Goal: Task Accomplishment & Management: Complete application form

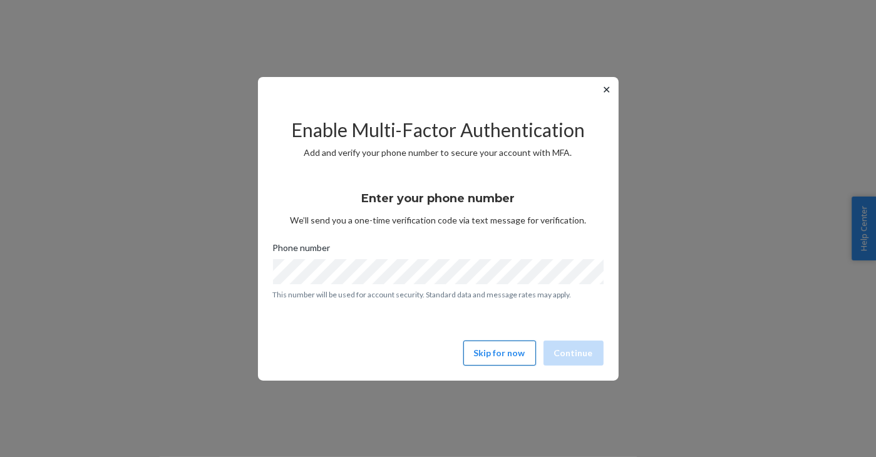
click at [511, 357] on button "Skip for now" at bounding box center [499, 352] width 73 height 25
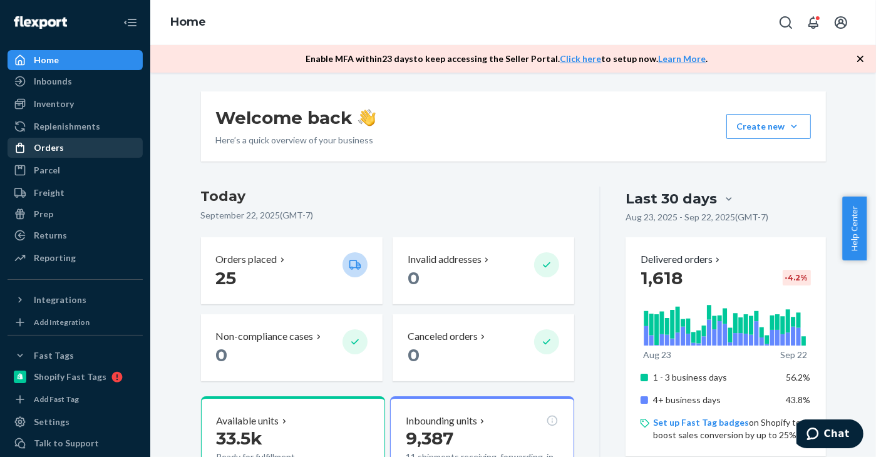
click at [58, 149] on div "Orders" at bounding box center [49, 147] width 30 height 13
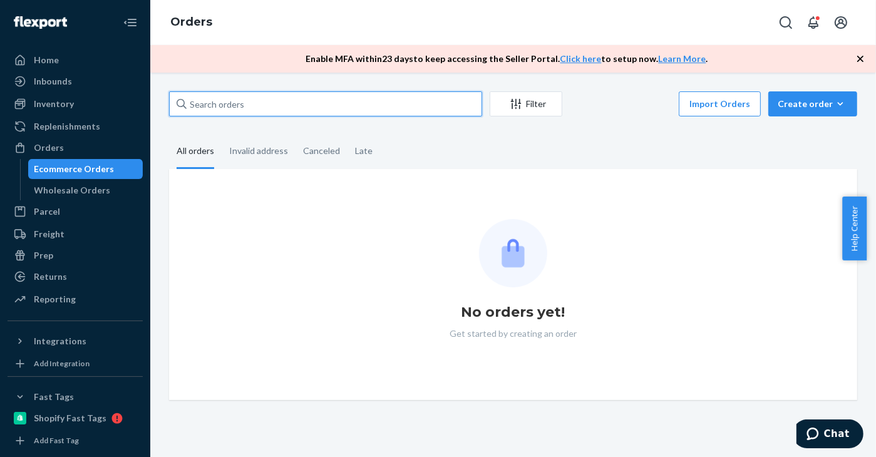
click at [287, 106] on input "text" at bounding box center [325, 103] width 313 height 25
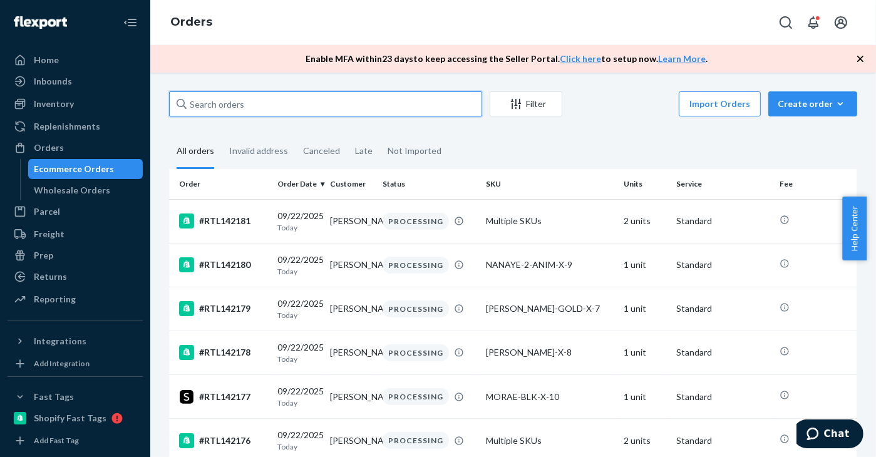
paste input "RTL141057"
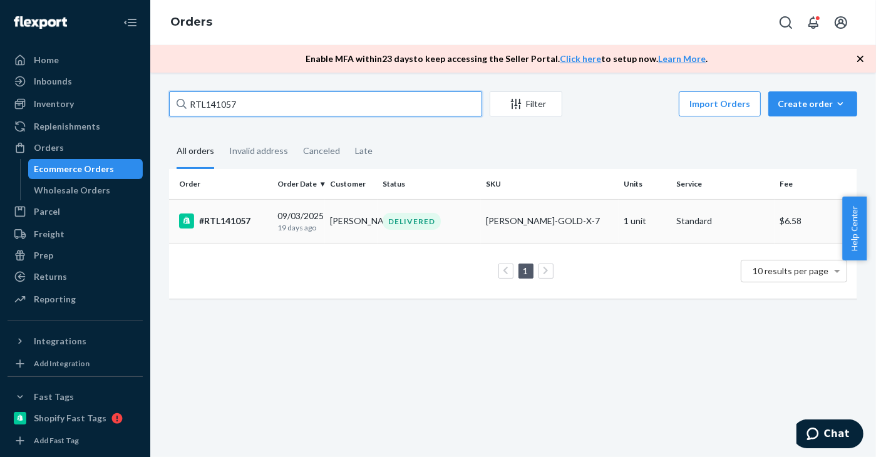
type input "RTL141057"
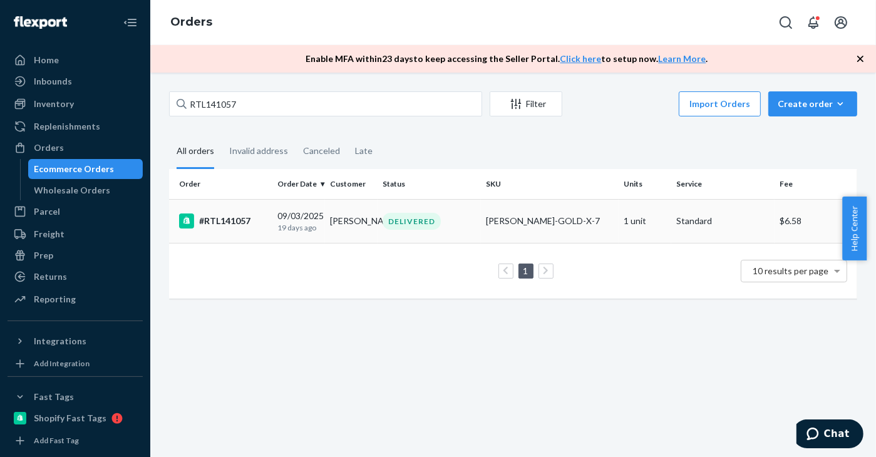
click at [309, 219] on div "[DATE] [DATE]" at bounding box center [298, 221] width 43 height 23
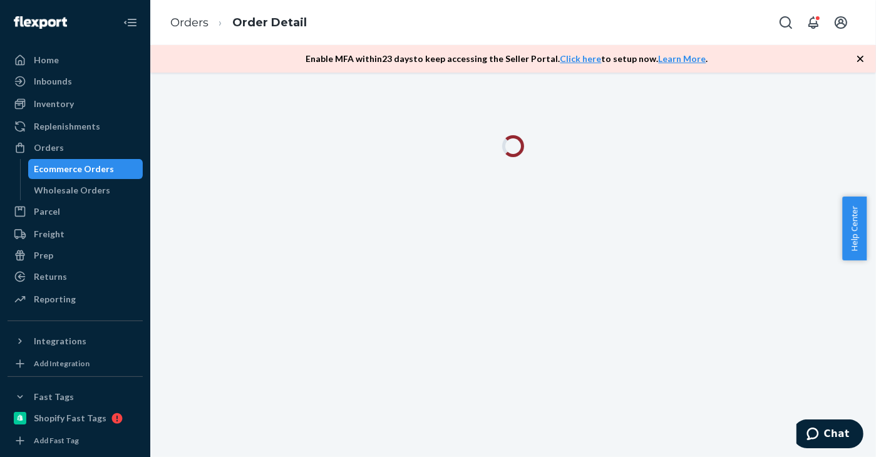
click at [862, 59] on icon "button" at bounding box center [860, 59] width 13 height 13
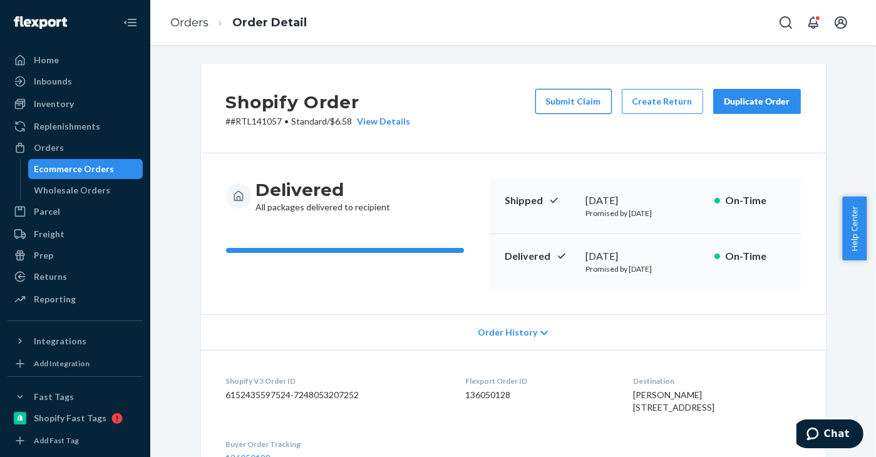
click at [578, 100] on button "Submit Claim" at bounding box center [573, 101] width 76 height 25
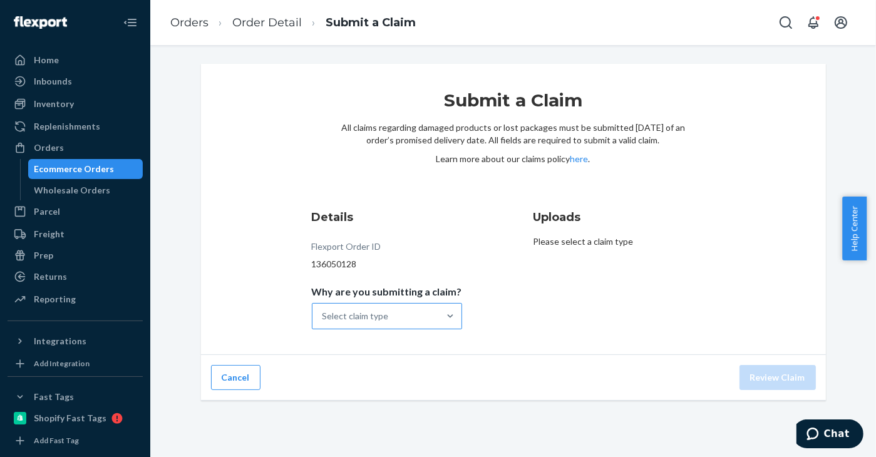
click at [399, 312] on div "Select claim type" at bounding box center [375, 316] width 126 height 25
click at [324, 312] on input "Why are you submitting a claim? Select claim type" at bounding box center [322, 316] width 1 height 13
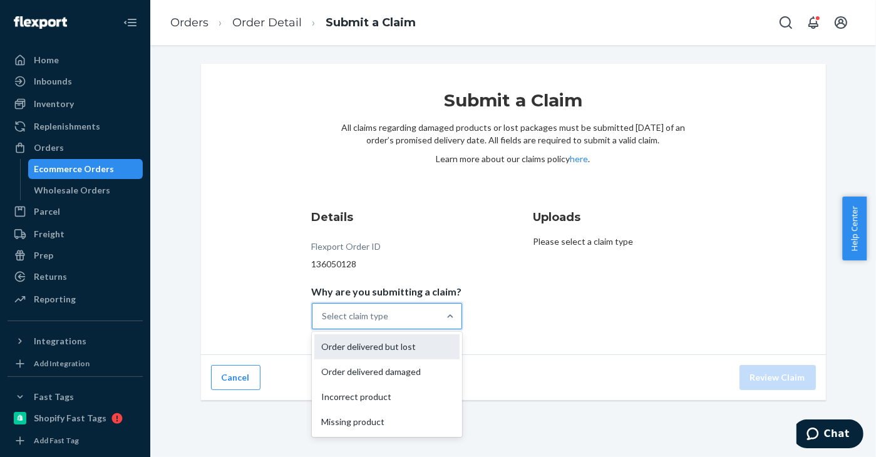
click at [354, 348] on div "Order delivered but lost" at bounding box center [386, 346] width 145 height 25
click at [324, 322] on input "Why are you submitting a claim? option Order delivered but lost focused, 1 of 4…" at bounding box center [322, 316] width 1 height 13
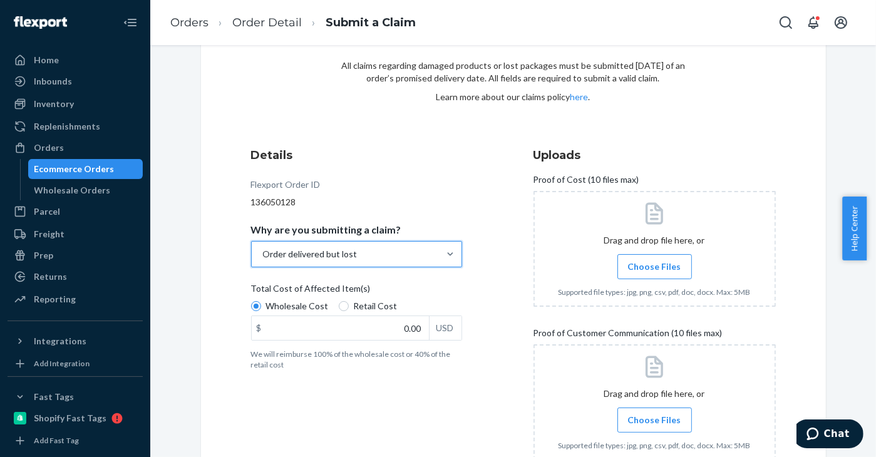
scroll to position [63, 0]
click at [358, 309] on span "Retail Cost" at bounding box center [376, 305] width 44 height 13
click at [349, 309] on input "Retail Cost" at bounding box center [344, 305] width 10 height 10
radio input "true"
radio input "false"
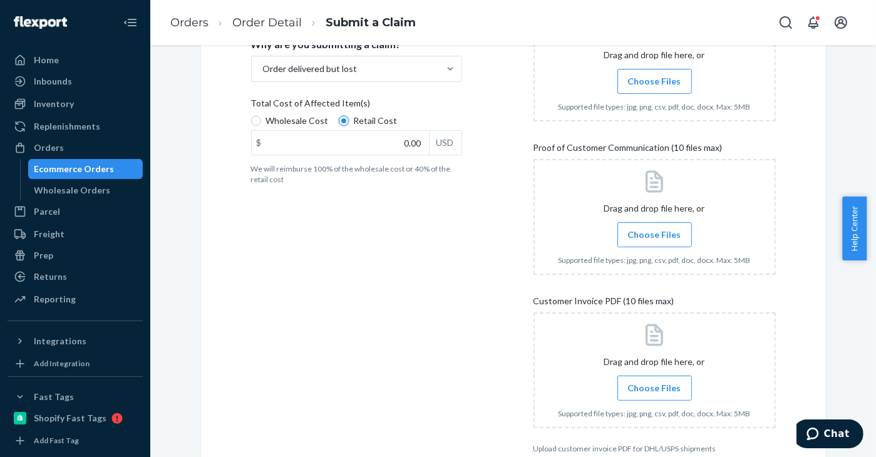
scroll to position [250, 0]
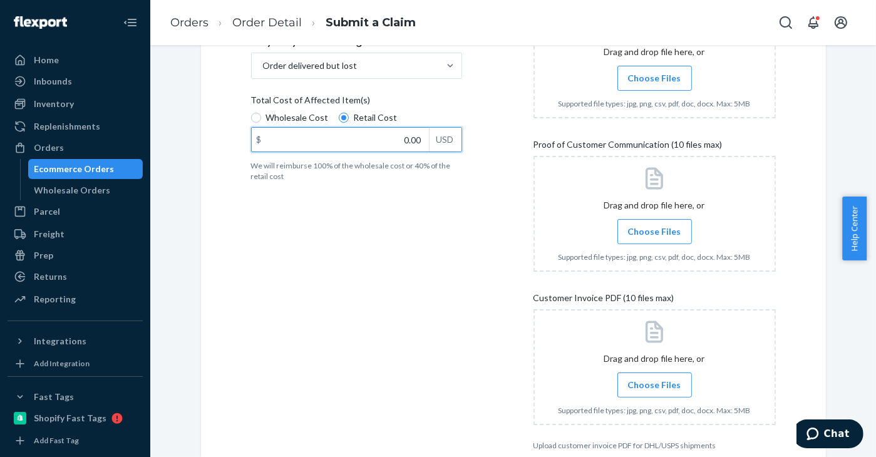
click at [407, 138] on input "0.00" at bounding box center [340, 140] width 177 height 24
paste input "36.95"
type input "36.95"
click at [427, 190] on div "Details Flexport Order ID 136050128 Why are you submitting a claim? Order deliv…" at bounding box center [372, 204] width 242 height 507
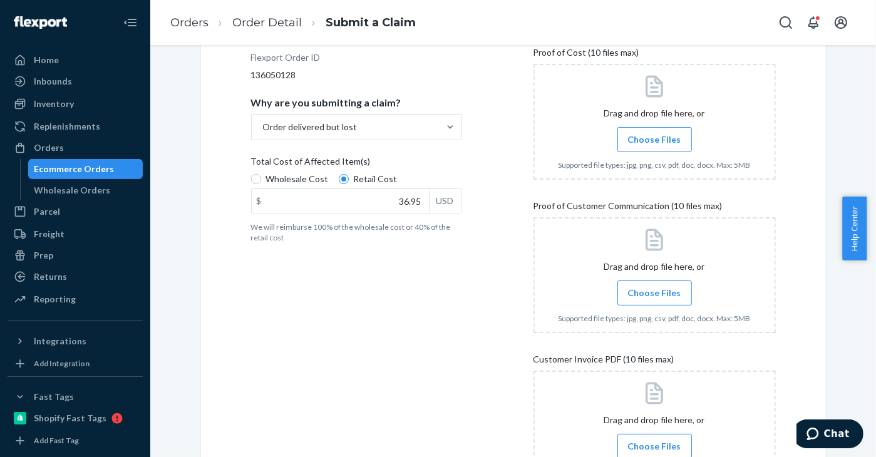
scroll to position [188, 0]
click at [641, 135] on span "Choose Files" at bounding box center [654, 141] width 53 height 13
click at [654, 135] on input "Choose Files" at bounding box center [654, 141] width 1 height 14
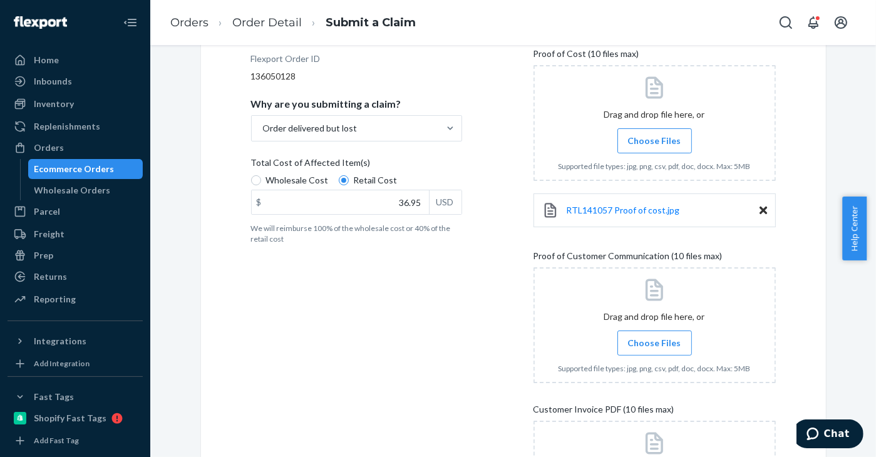
click at [636, 341] on span "Choose Files" at bounding box center [654, 343] width 53 height 13
click at [654, 341] on input "Choose Files" at bounding box center [654, 343] width 1 height 14
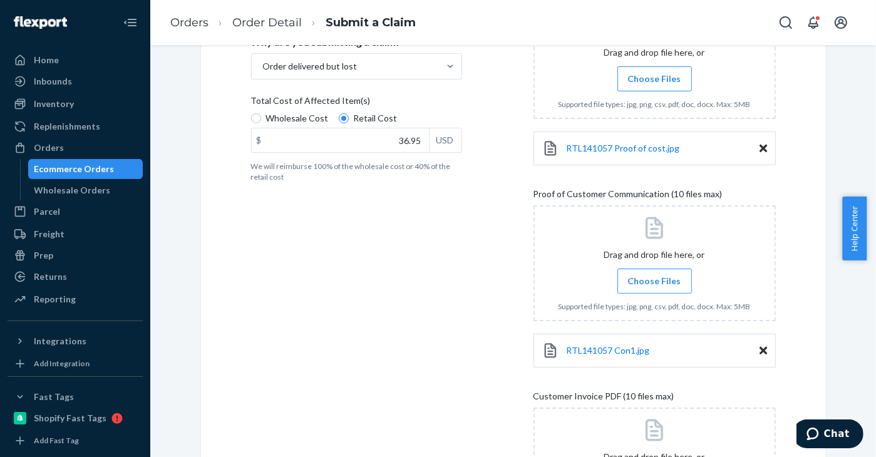
scroll to position [250, 0]
click at [633, 286] on label "Choose Files" at bounding box center [654, 280] width 74 height 25
click at [654, 286] on input "Choose Files" at bounding box center [654, 280] width 1 height 14
click at [653, 278] on span "Choose Files" at bounding box center [654, 280] width 53 height 13
click at [654, 278] on input "Choose Files" at bounding box center [654, 280] width 1 height 14
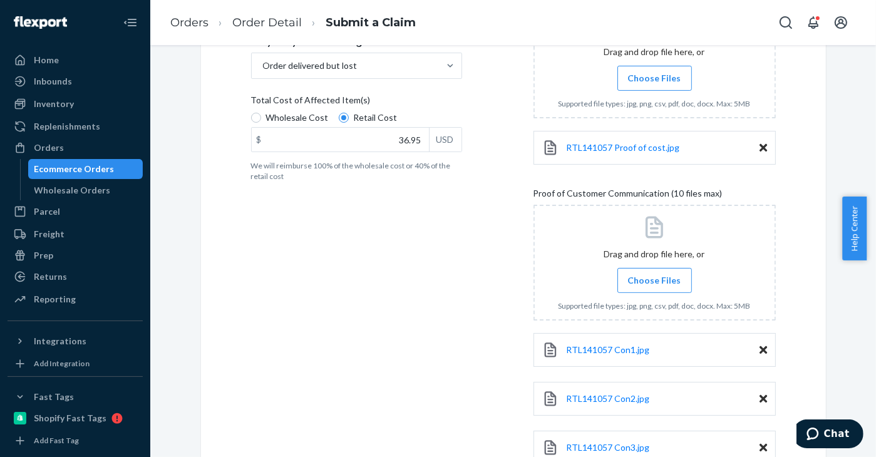
click at [654, 280] on input "Choose Files" at bounding box center [654, 280] width 1 height 14
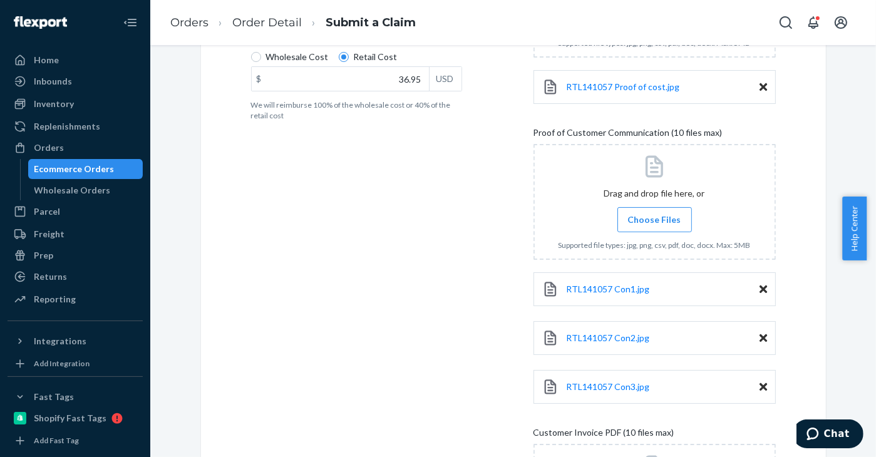
scroll to position [313, 0]
click at [632, 218] on span "Choose Files" at bounding box center [654, 218] width 53 height 13
click at [654, 218] on input "Choose Files" at bounding box center [654, 218] width 1 height 14
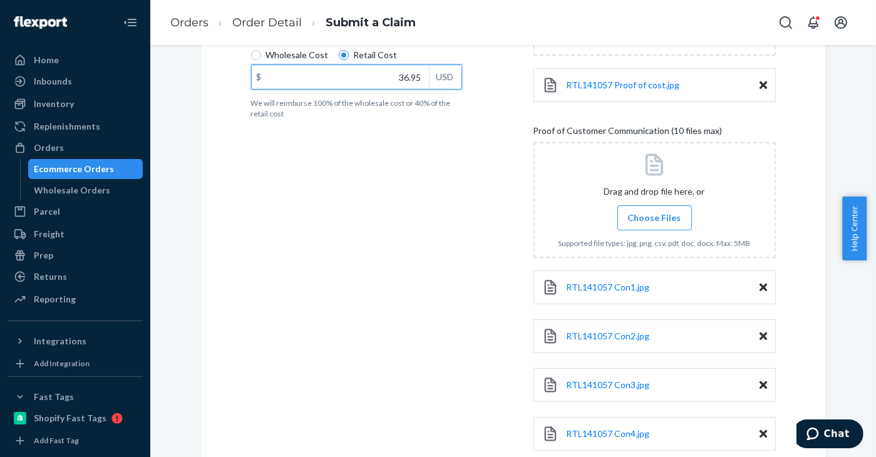
click at [403, 76] on input "36.95" at bounding box center [340, 77] width 177 height 24
drag, startPoint x: 431, startPoint y: 258, endPoint x: 438, endPoint y: 260, distance: 7.1
click at [431, 258] on div "Details Flexport Order ID 136050128 Why are you submitting a claim? Order deliv…" at bounding box center [372, 289] width 242 height 800
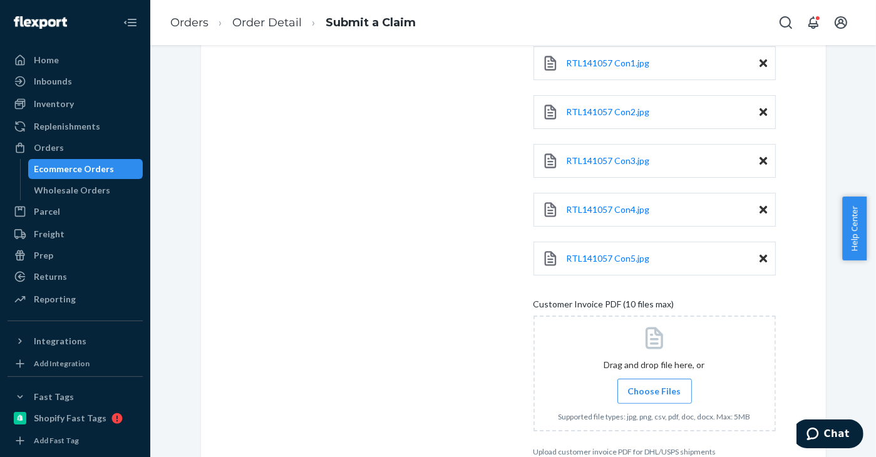
scroll to position [606, 0]
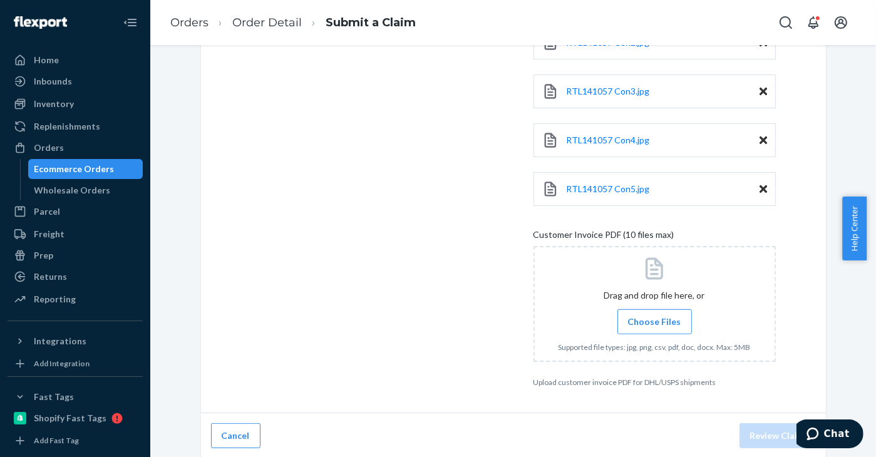
click at [666, 318] on span "Choose Files" at bounding box center [654, 321] width 53 height 13
click at [655, 318] on input "Choose Files" at bounding box center [654, 322] width 1 height 14
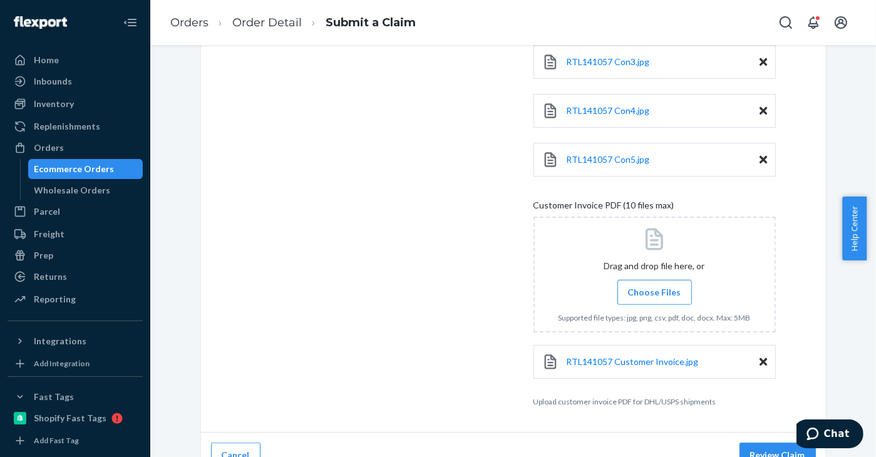
scroll to position [655, 0]
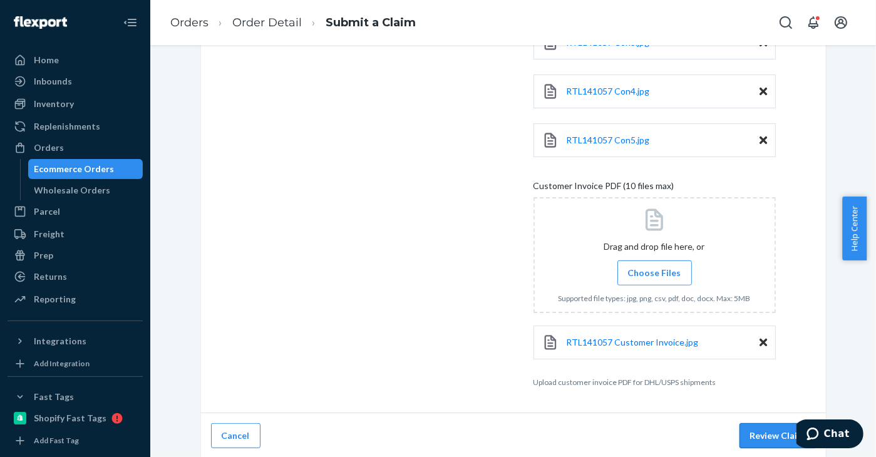
click at [764, 431] on button "Review Claim" at bounding box center [777, 435] width 76 height 25
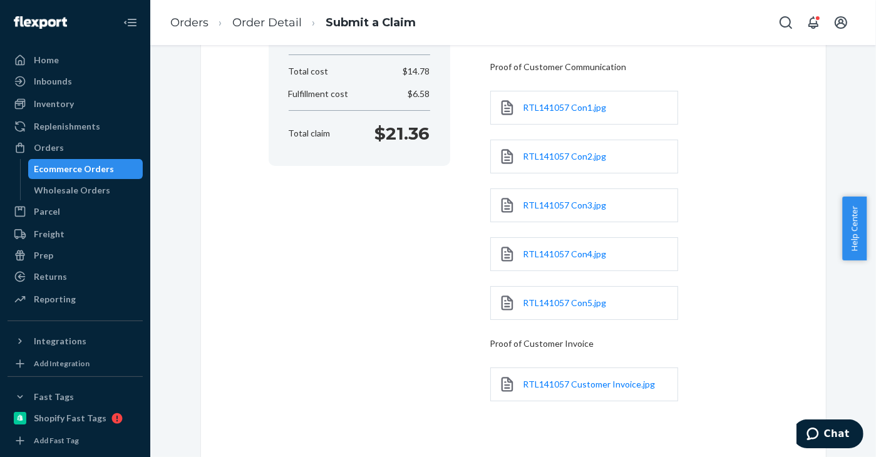
scroll to position [38, 0]
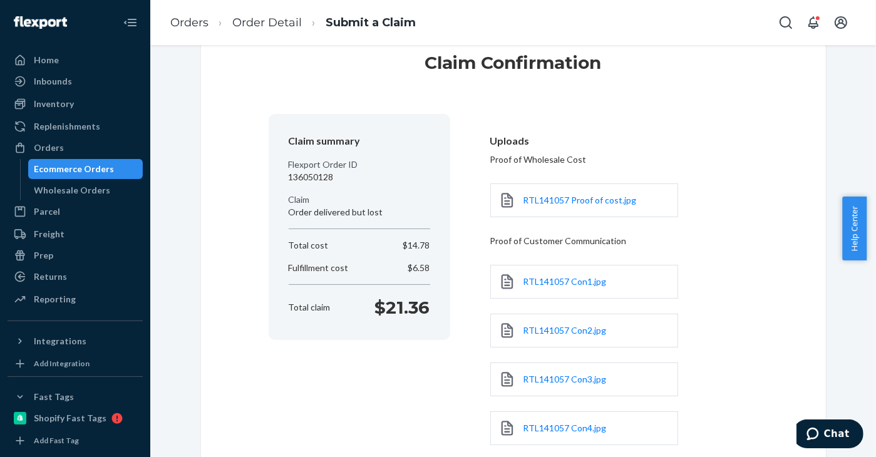
click at [384, 307] on p "$21.36" at bounding box center [402, 307] width 55 height 25
click at [305, 309] on p "Total claim" at bounding box center [310, 307] width 42 height 13
drag, startPoint x: 428, startPoint y: 303, endPoint x: 284, endPoint y: 302, distance: 144.0
click at [284, 302] on div "Total claim $21.36" at bounding box center [359, 307] width 151 height 25
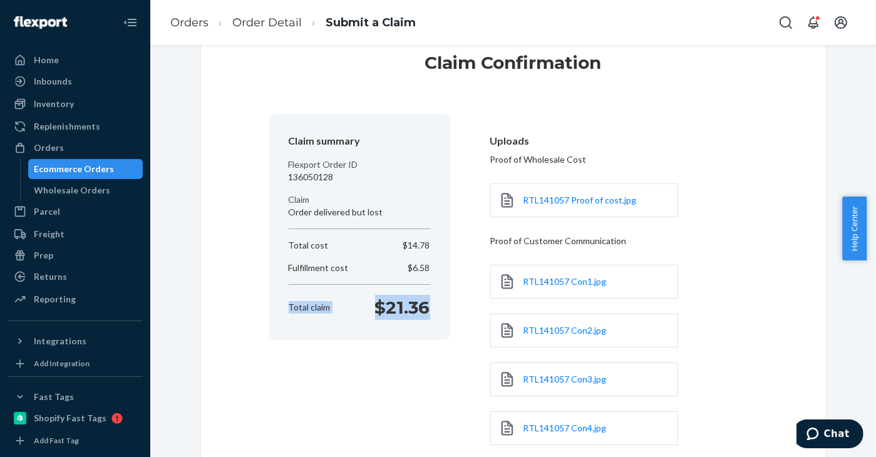
copy div "Total claim $21.36"
click at [408, 387] on div "Claim summary Flexport Order ID 136050128 Claim Order delivered but lost Total …" at bounding box center [512, 361] width 489 height 494
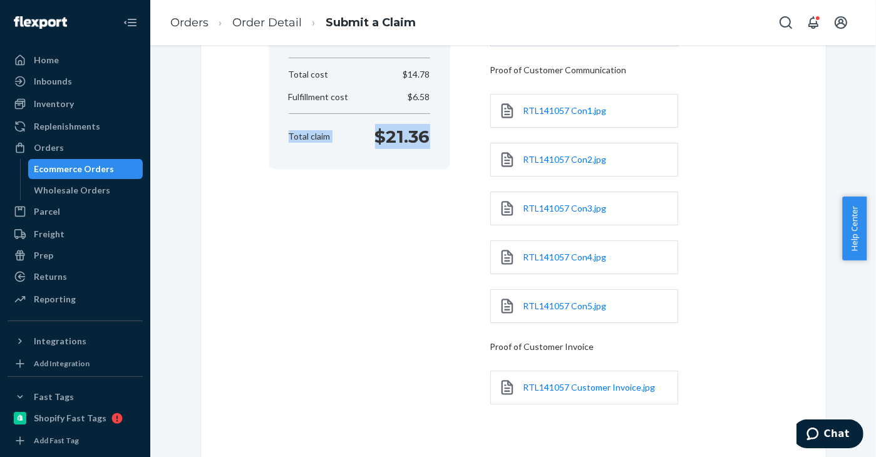
scroll to position [288, 0]
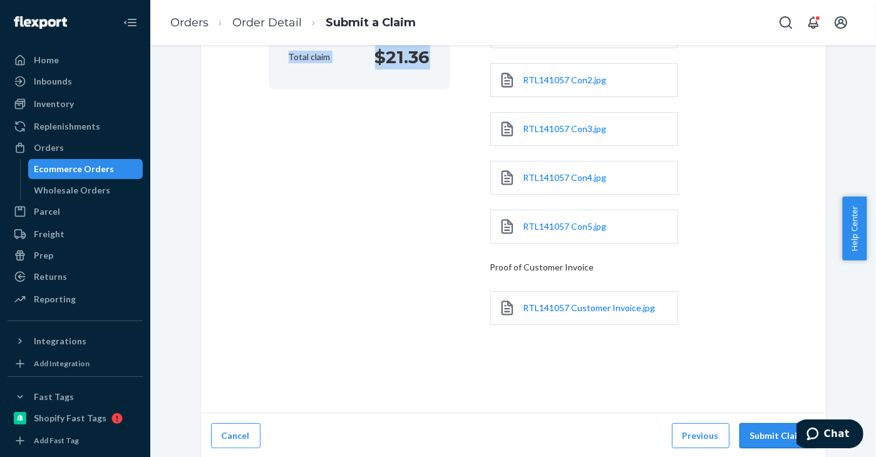
click at [762, 432] on button "Submit Claim" at bounding box center [777, 435] width 76 height 25
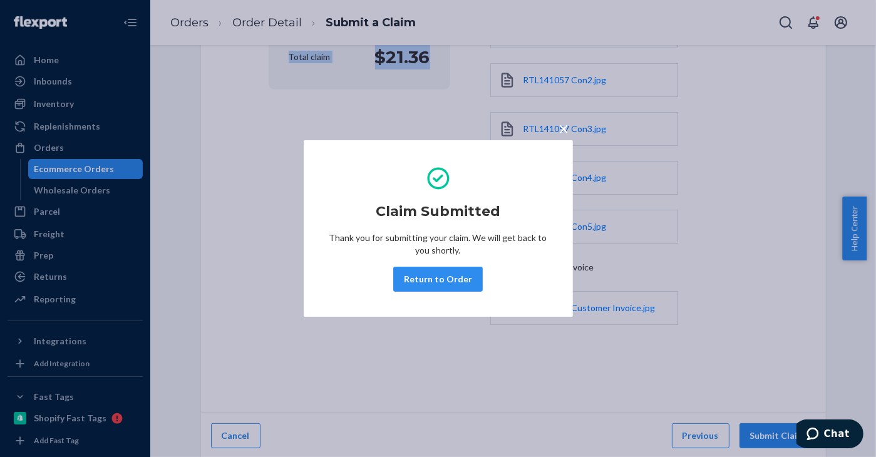
click at [454, 273] on button "Return to Order" at bounding box center [437, 279] width 89 height 25
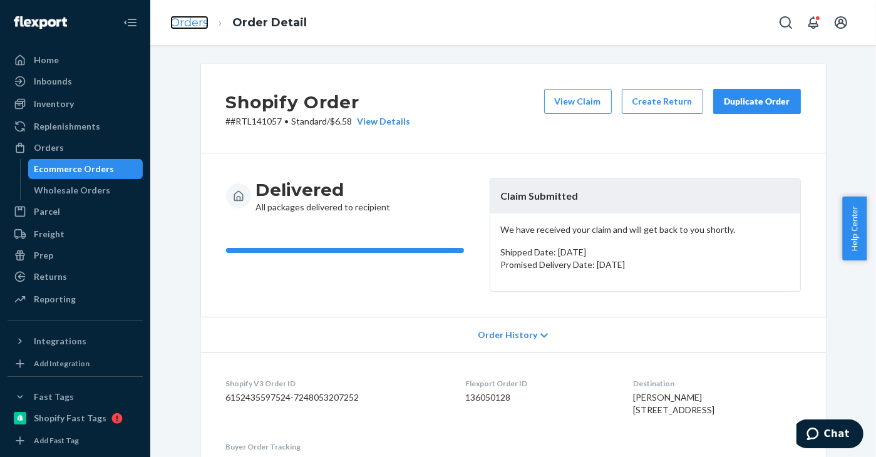
click at [190, 21] on link "Orders" at bounding box center [189, 23] width 38 height 14
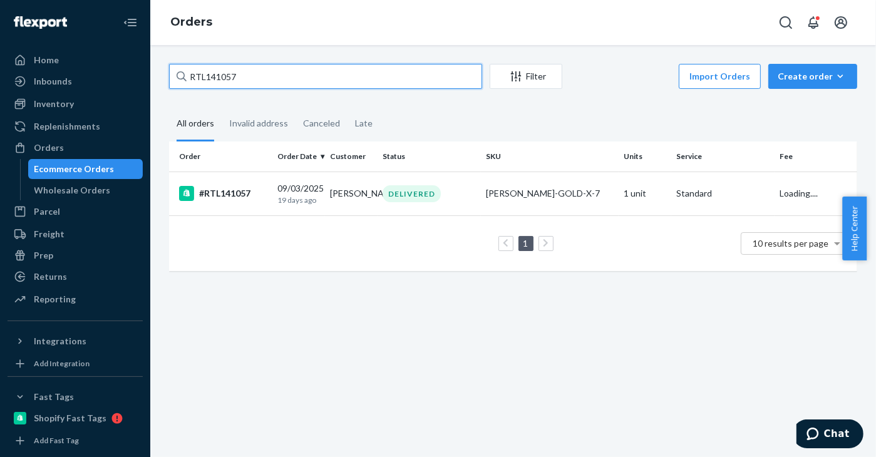
click at [369, 78] on input "RTL141057" at bounding box center [325, 76] width 313 height 25
paste input "RTL141951"
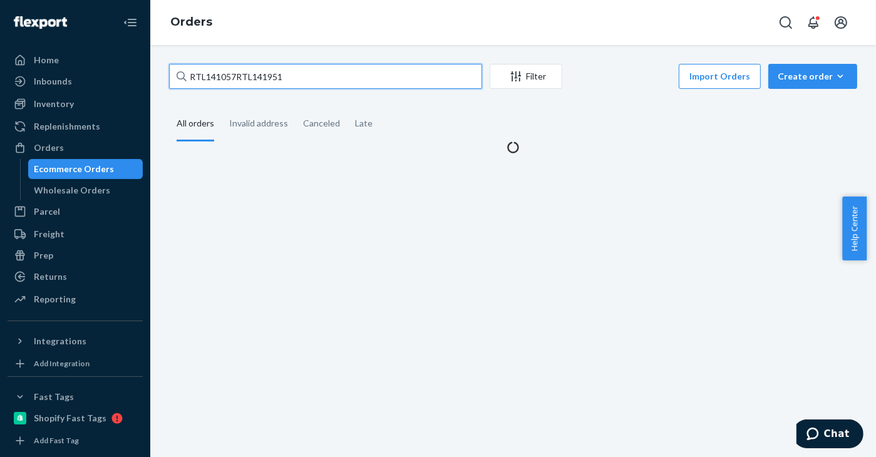
paste input "text"
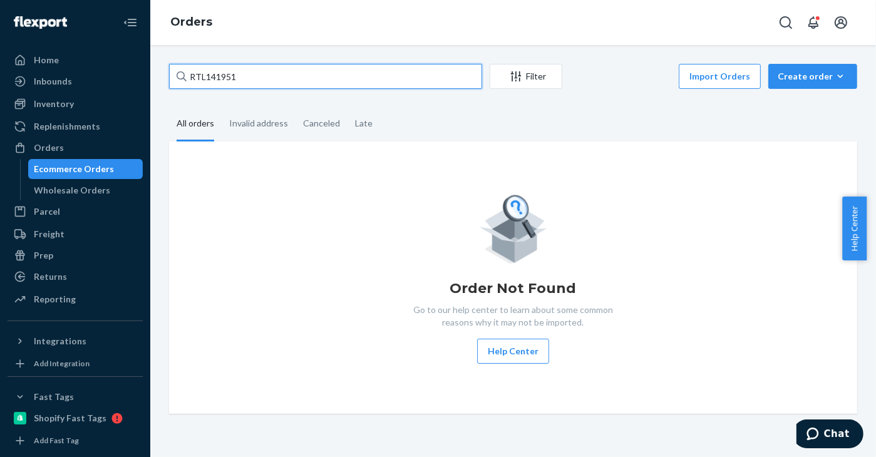
click at [287, 79] on input "RTL141951" at bounding box center [325, 76] width 313 height 25
type input "RTL141951"
click at [287, 78] on input "RTL141951" at bounding box center [325, 76] width 313 height 25
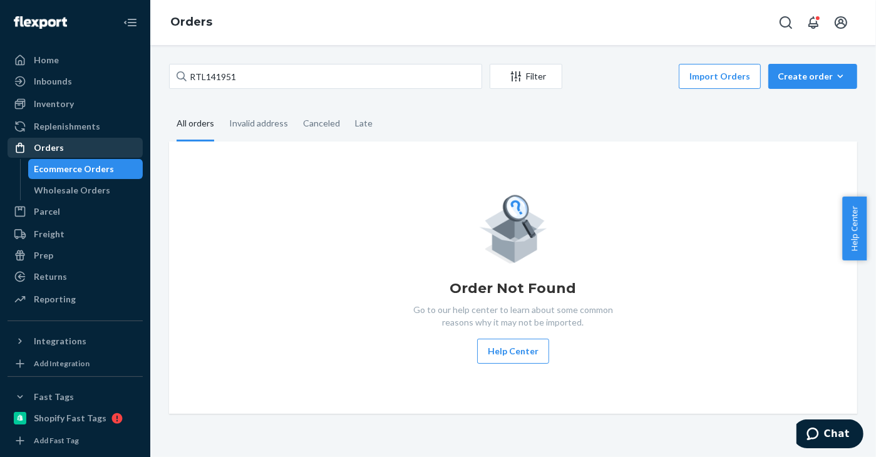
click at [58, 145] on div "Orders" at bounding box center [49, 147] width 30 height 13
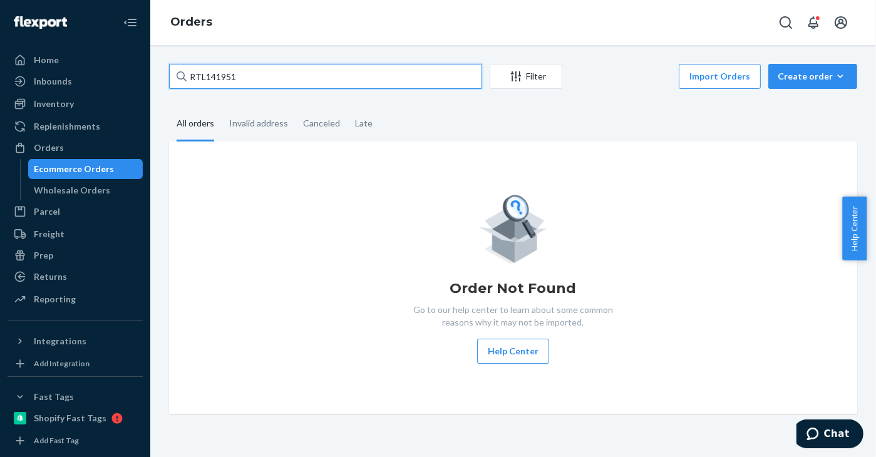
click at [255, 76] on input "RTL141951" at bounding box center [325, 76] width 313 height 25
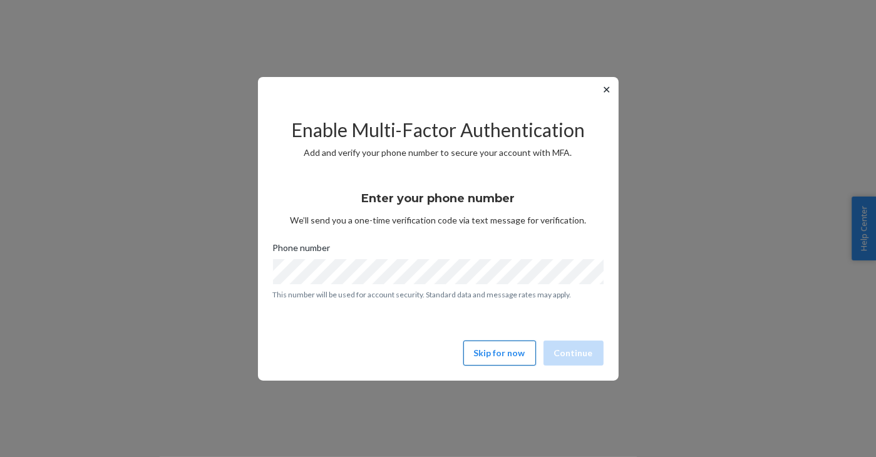
click at [493, 354] on button "Skip for now" at bounding box center [499, 352] width 73 height 25
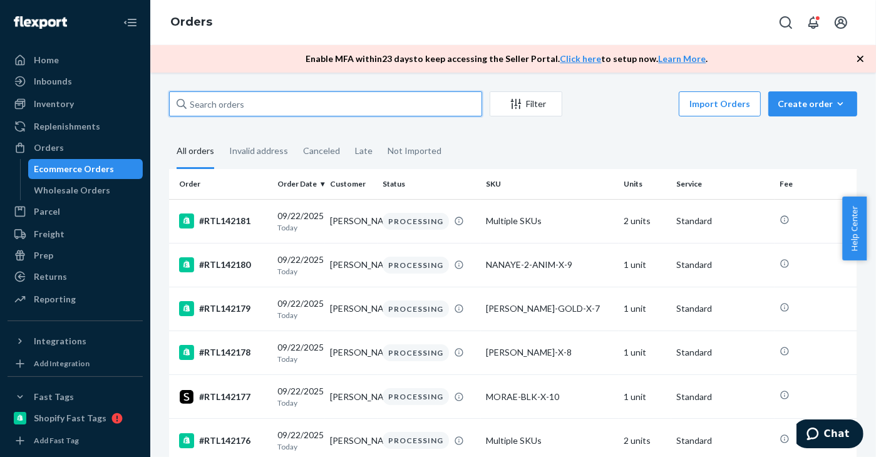
click at [253, 106] on input "text" at bounding box center [325, 103] width 313 height 25
paste input "RTL141951"
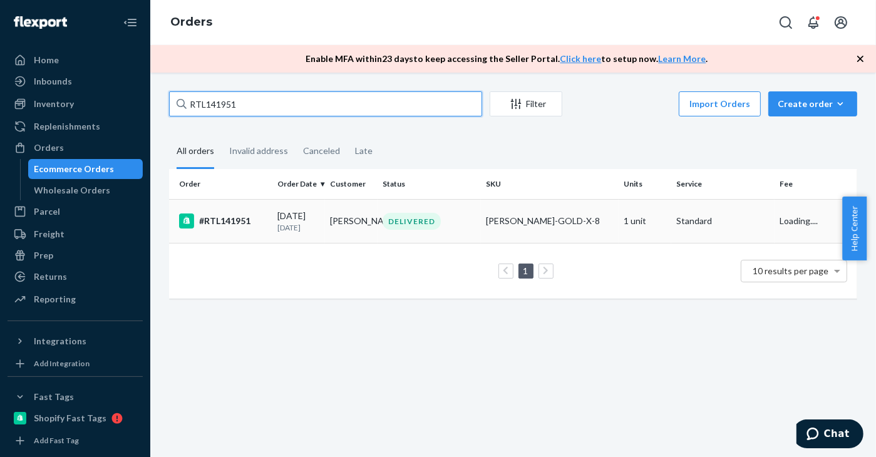
type input "RTL141951"
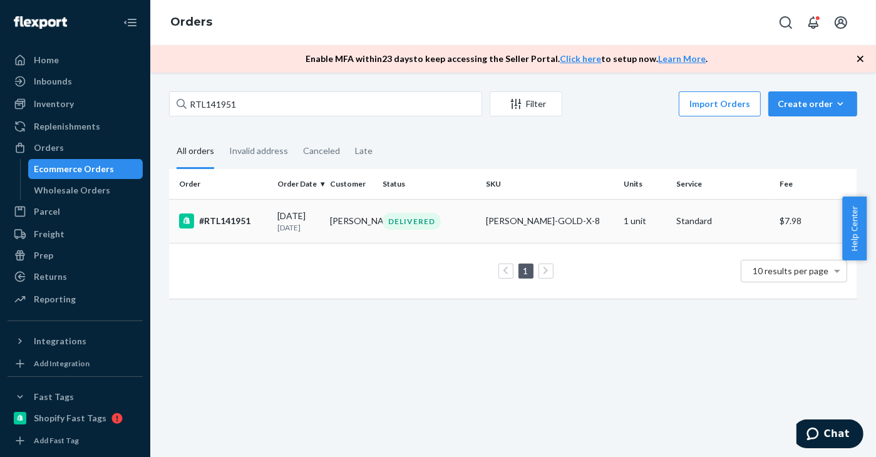
click at [320, 217] on div "09/18/2025 4 days ago" at bounding box center [298, 221] width 43 height 23
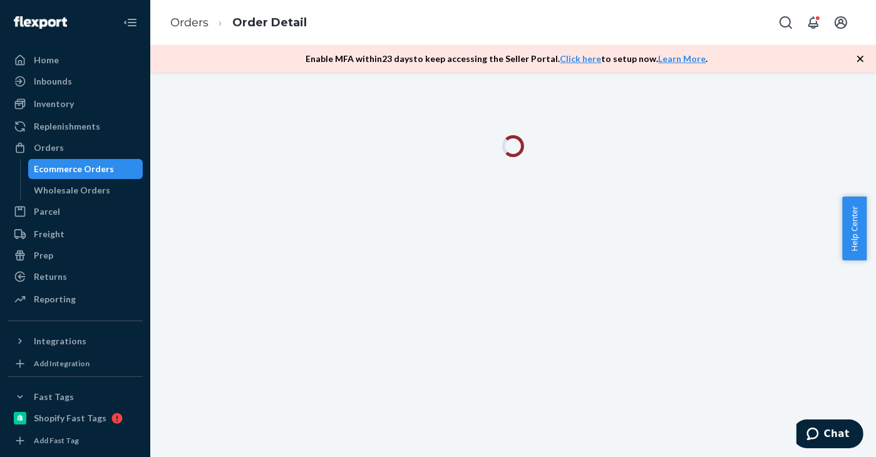
click at [859, 60] on icon "button" at bounding box center [860, 59] width 6 height 6
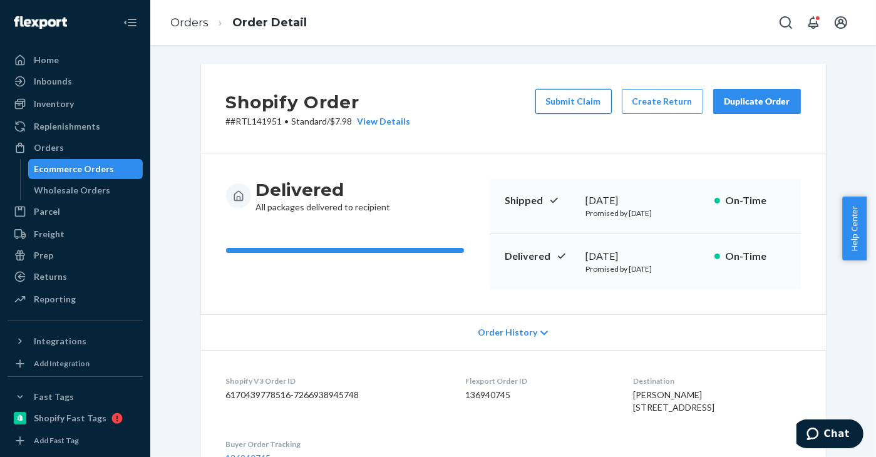
click at [578, 100] on button "Submit Claim" at bounding box center [573, 101] width 76 height 25
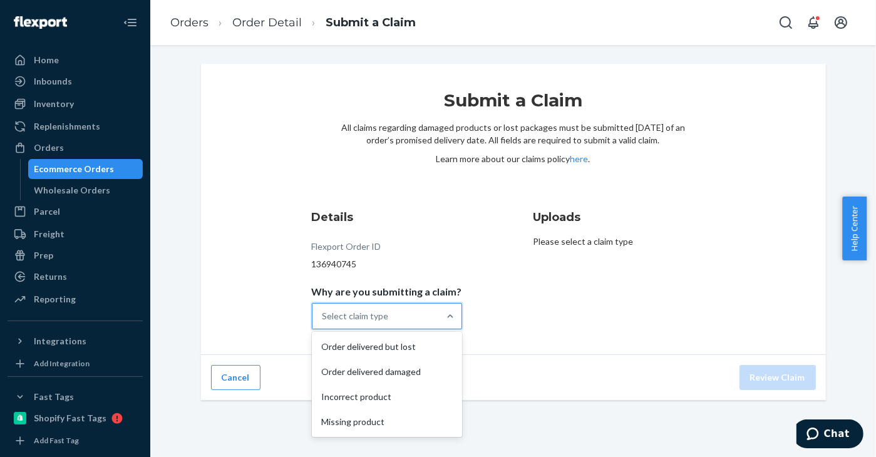
click at [388, 321] on div "Select claim type" at bounding box center [375, 316] width 126 height 25
click at [324, 321] on input "Why are you submitting a claim? option Order delivered but lost focused, 1 of 4…" at bounding box center [322, 316] width 1 height 13
click at [378, 345] on div "Order delivered but lost" at bounding box center [386, 346] width 145 height 25
click at [324, 322] on input "Why are you submitting a claim? option Order delivered but lost focused, 1 of 4…" at bounding box center [322, 316] width 1 height 13
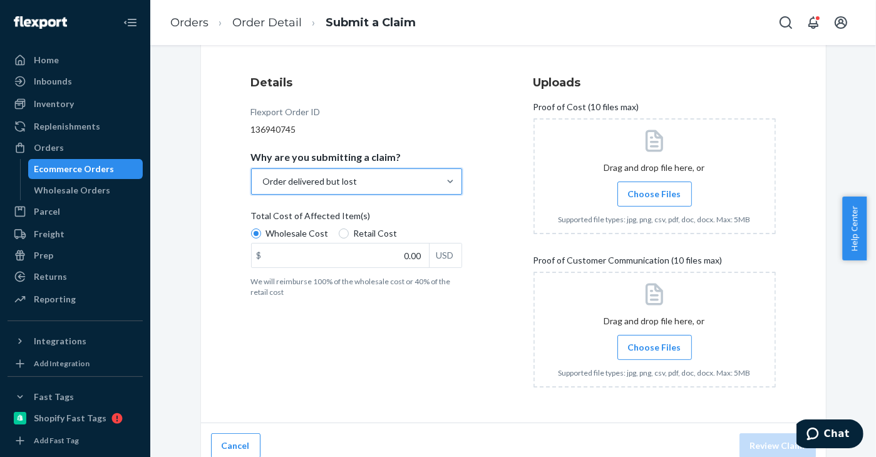
scroll to position [146, 0]
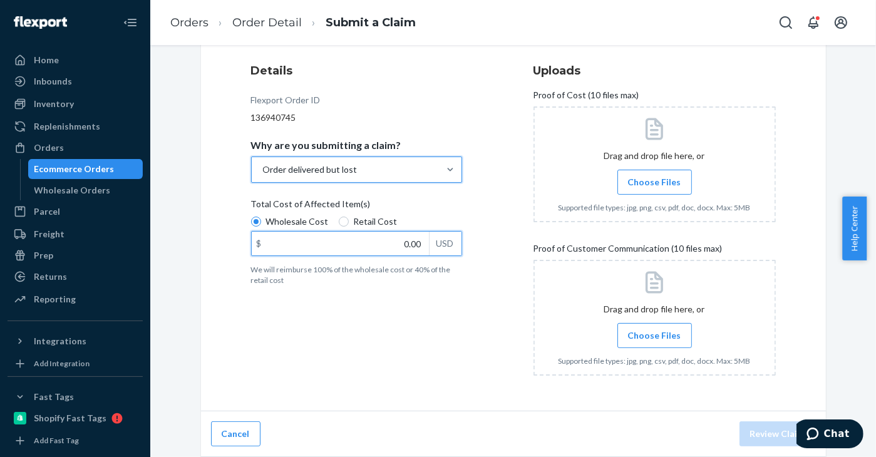
click at [412, 246] on input "0.00" at bounding box center [340, 244] width 177 height 24
paste input "36.95"
type input "36.95"
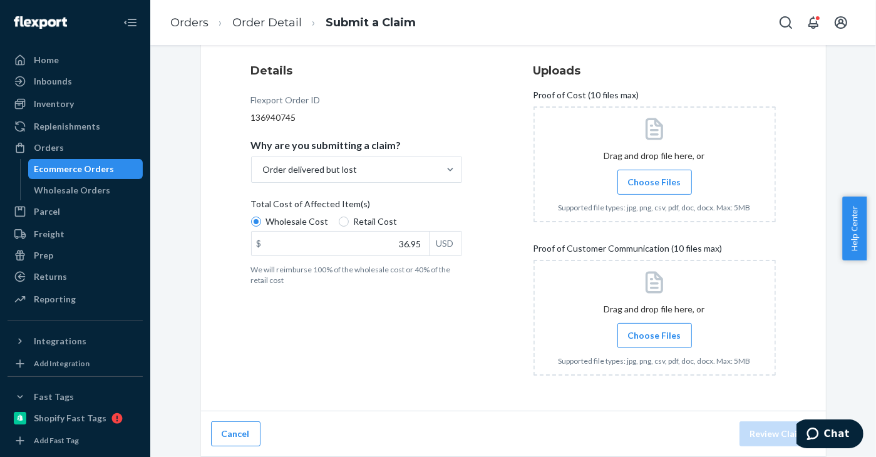
click at [551, 234] on div "Uploads Proof of Cost (10 files max) Drag and drop file here, or Choose Files S…" at bounding box center [654, 224] width 242 height 333
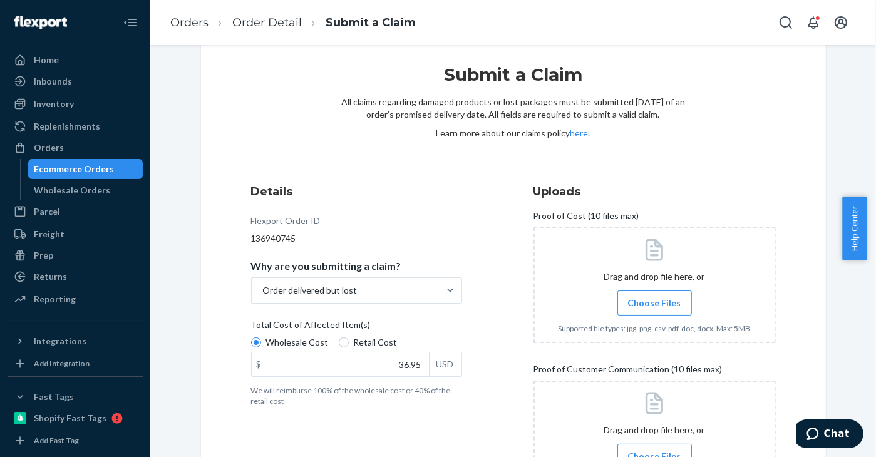
scroll to position [21, 0]
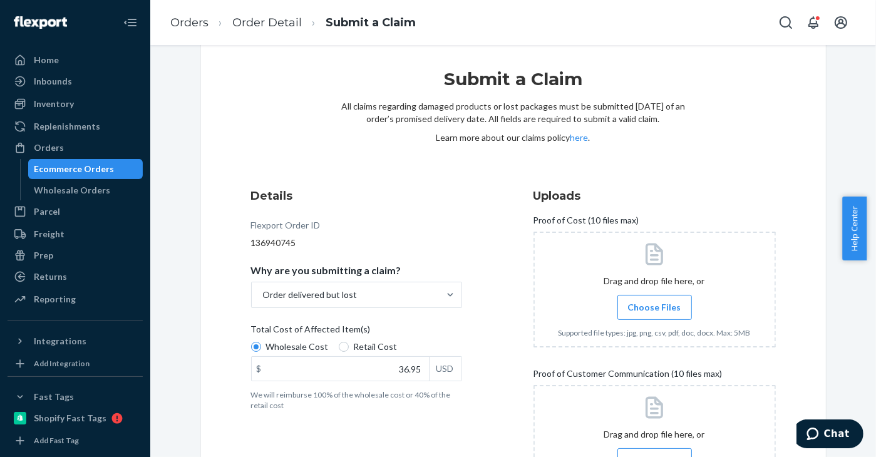
click at [673, 134] on p "Learn more about our claims policy here ." at bounding box center [513, 137] width 344 height 13
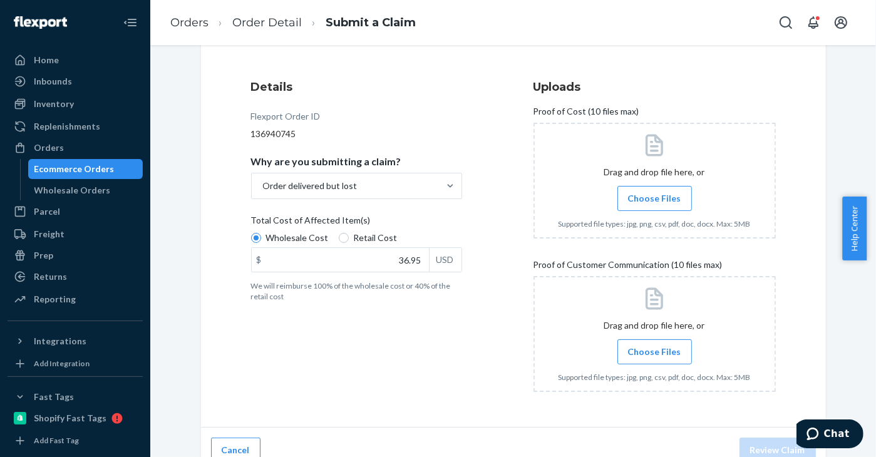
scroll to position [146, 0]
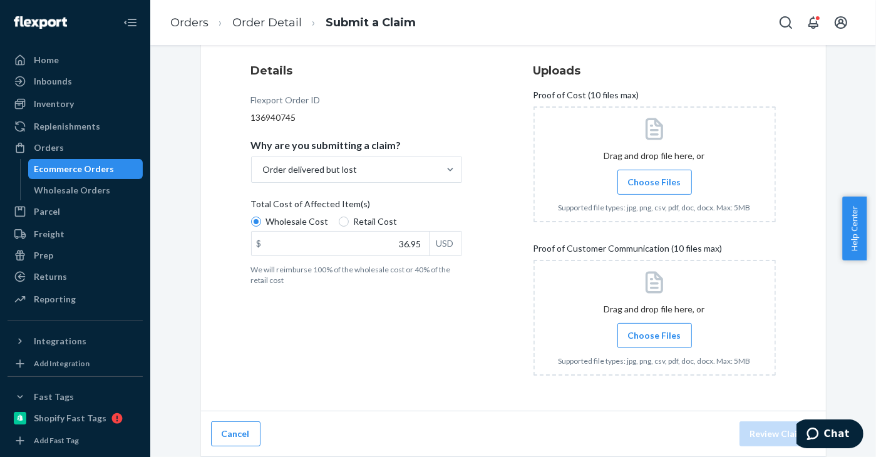
click at [667, 186] on span "Choose Files" at bounding box center [654, 182] width 53 height 13
click at [655, 186] on input "Choose Files" at bounding box center [654, 182] width 1 height 14
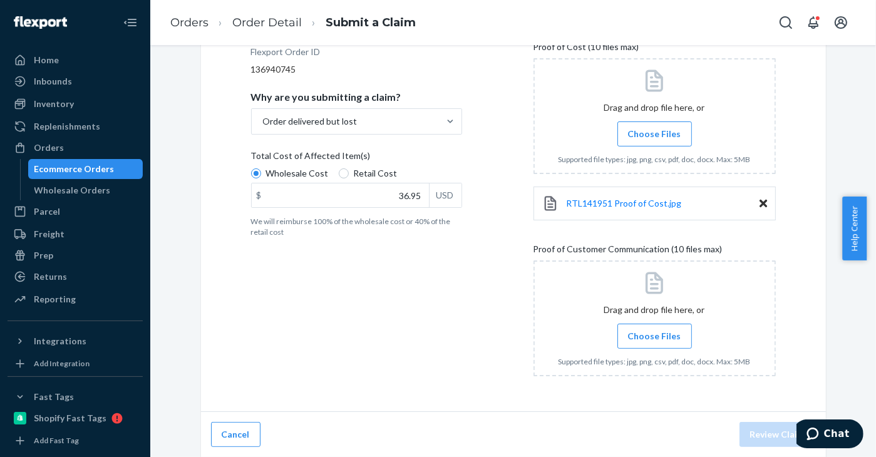
scroll to position [195, 0]
click at [654, 333] on input "Choose Files" at bounding box center [654, 336] width 1 height 14
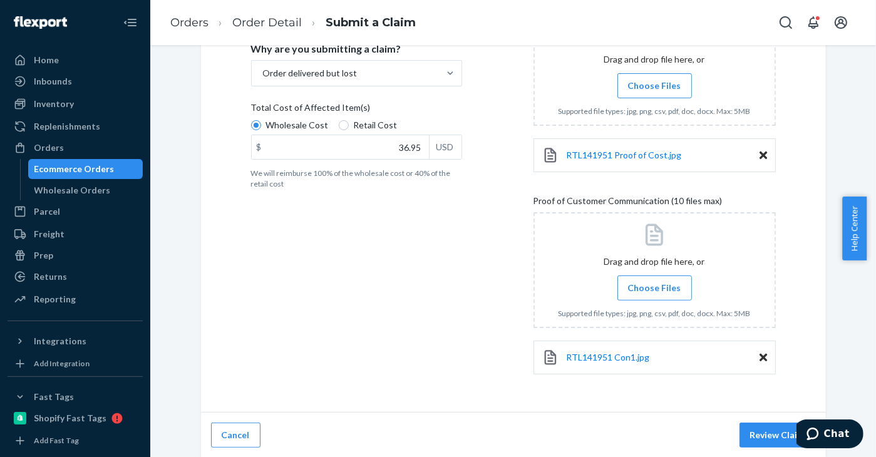
scroll to position [243, 0]
click at [657, 286] on span "Choose Files" at bounding box center [654, 287] width 53 height 13
click at [655, 286] on input "Choose Files" at bounding box center [654, 287] width 1 height 14
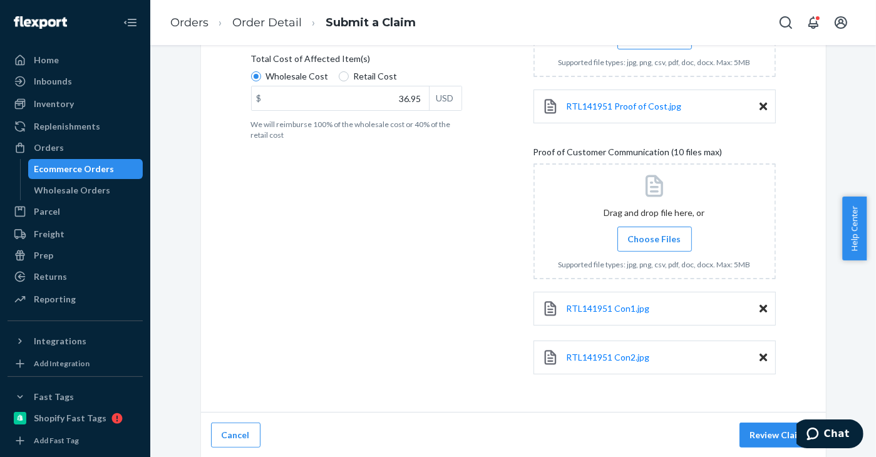
scroll to position [292, 0]
click at [765, 429] on button "Review Claim" at bounding box center [777, 434] width 76 height 25
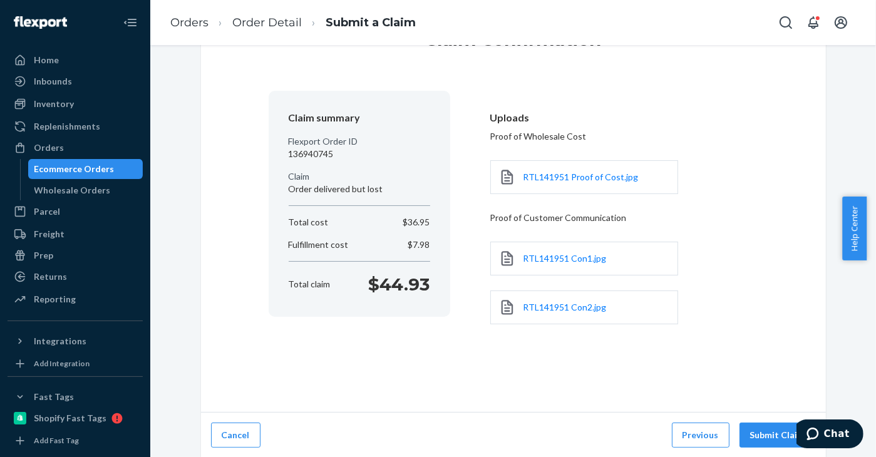
click at [386, 284] on p "$44.93" at bounding box center [399, 284] width 61 height 25
copy p "44.93"
click at [365, 343] on div "Claim summary Flexport Order ID 136940745 Claim Order delivered but lost Total …" at bounding box center [512, 224] width 489 height 266
click at [769, 429] on button "Submit Claim" at bounding box center [777, 434] width 76 height 25
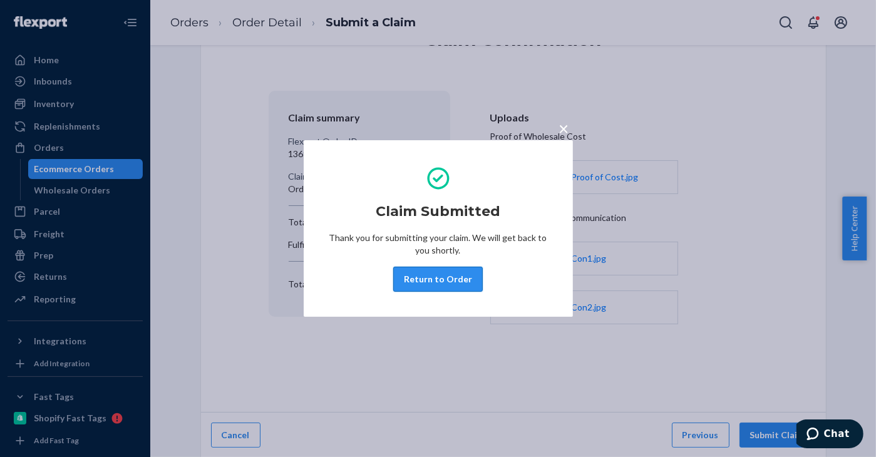
click at [451, 280] on button "Return to Order" at bounding box center [437, 279] width 89 height 25
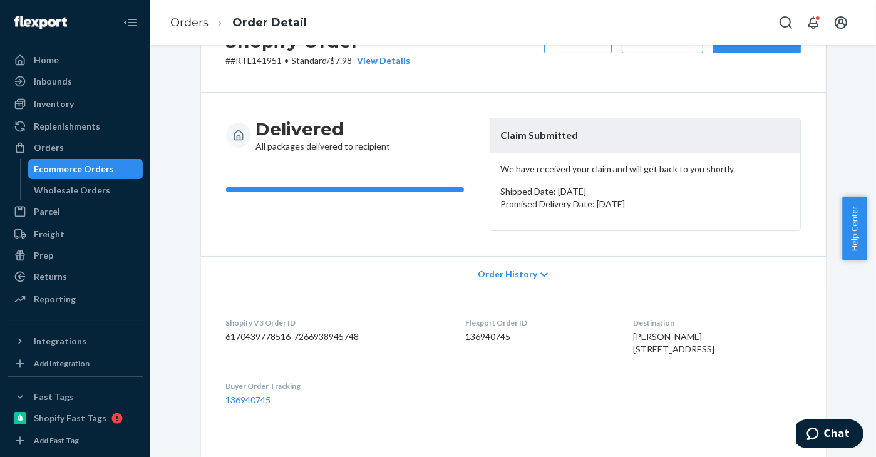
scroll to position [63, 0]
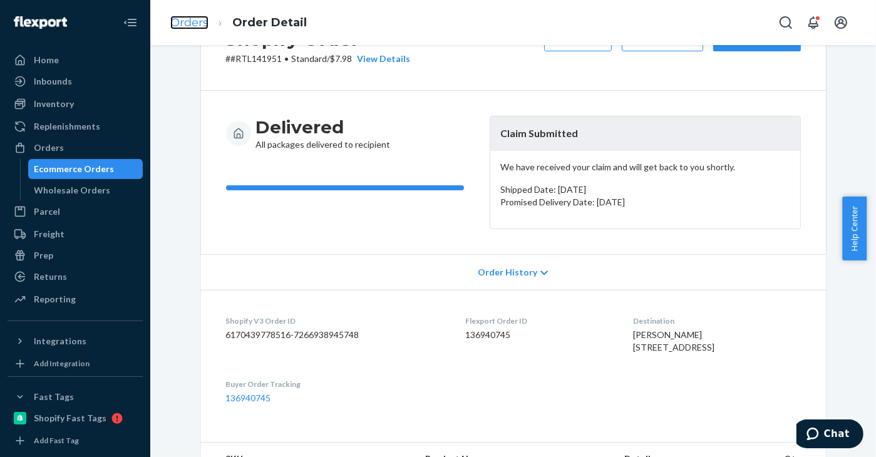
click at [193, 25] on link "Orders" at bounding box center [189, 23] width 38 height 14
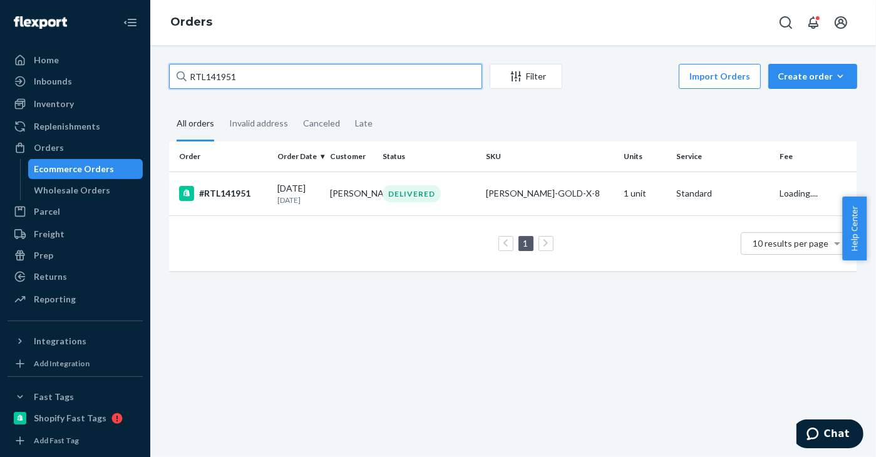
click at [389, 81] on input "RTL141951" at bounding box center [325, 76] width 313 height 25
paste input "12"
type input "RTL141121"
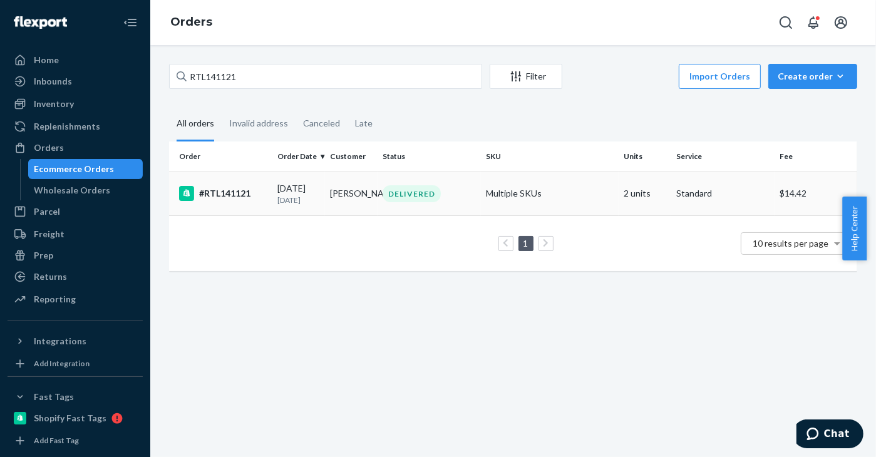
click at [316, 186] on div "09/04/2025 18 days ago" at bounding box center [298, 193] width 43 height 23
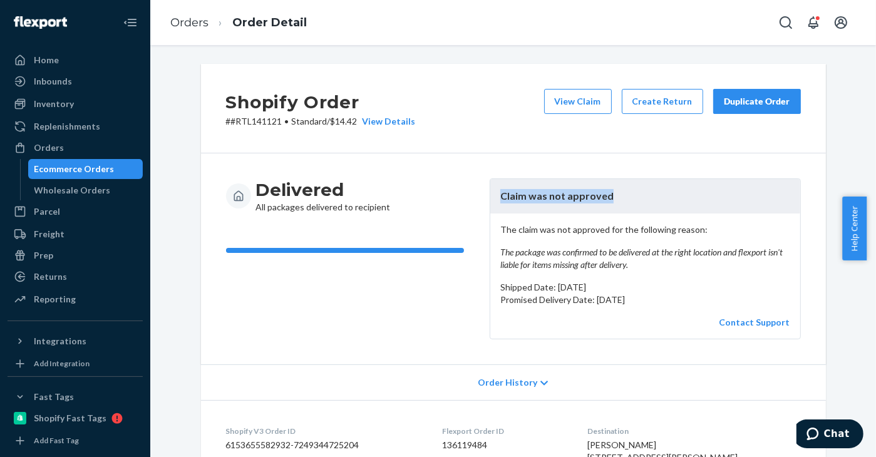
drag, startPoint x: 492, startPoint y: 195, endPoint x: 601, endPoint y: 197, distance: 108.9
click at [601, 197] on header "Claim was not approved" at bounding box center [645, 196] width 310 height 34
copy header "Claim was not approved"
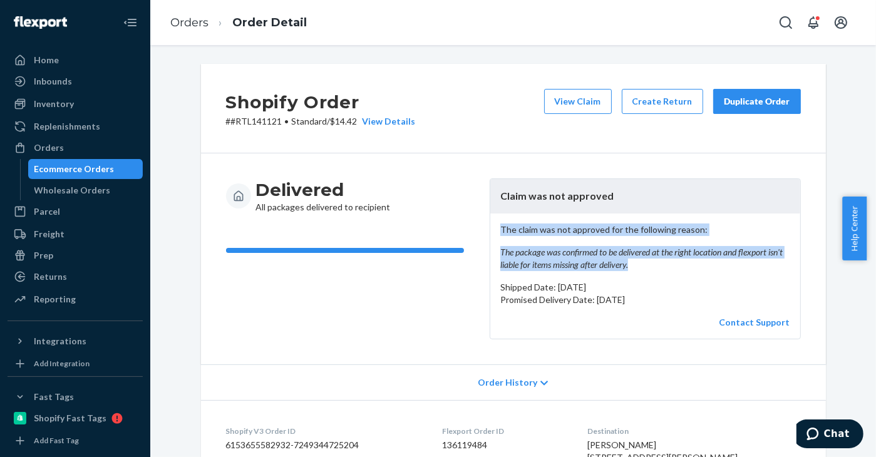
drag, startPoint x: 503, startPoint y: 231, endPoint x: 630, endPoint y: 263, distance: 131.2
click at [630, 263] on p "The claim was not approved for the following reason: The package was confirmed …" at bounding box center [645, 247] width 290 height 48
copy p "The claim was not approved for the following reason: The package was confirmed …"
click at [203, 25] on link "Orders" at bounding box center [189, 23] width 38 height 14
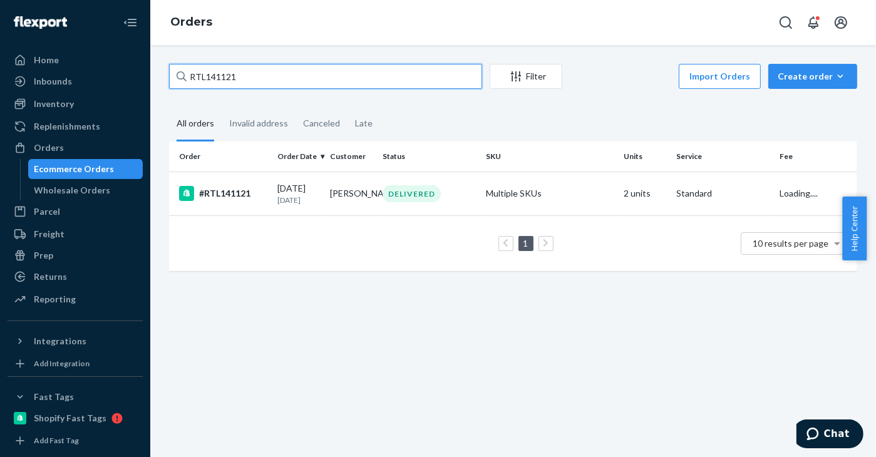
click at [324, 76] on input "RTL141121" at bounding box center [325, 76] width 313 height 25
paste input "95"
click at [324, 76] on input "RTL141951" at bounding box center [325, 76] width 313 height 25
type input "RTL141951"
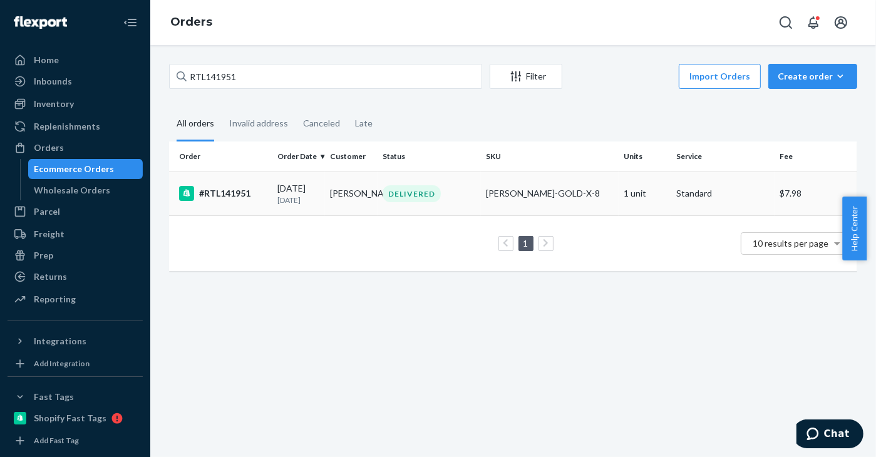
click at [329, 188] on td "[PERSON_NAME]" at bounding box center [351, 193] width 53 height 44
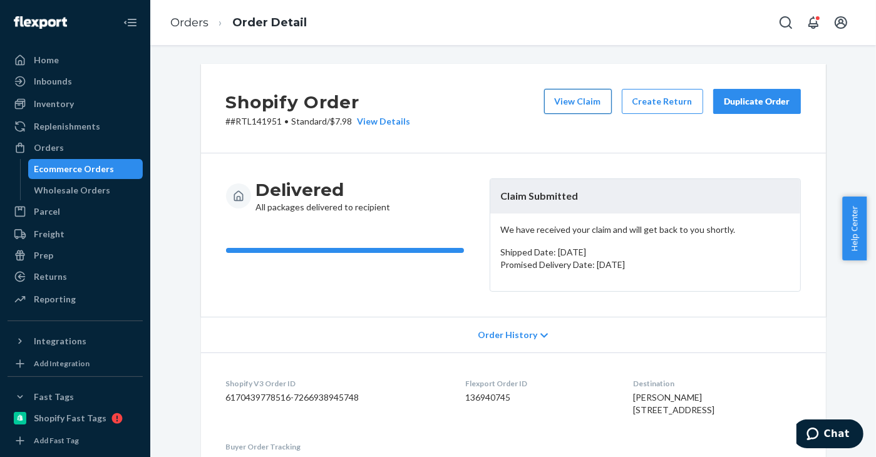
click at [589, 100] on button "View Claim" at bounding box center [578, 101] width 68 height 25
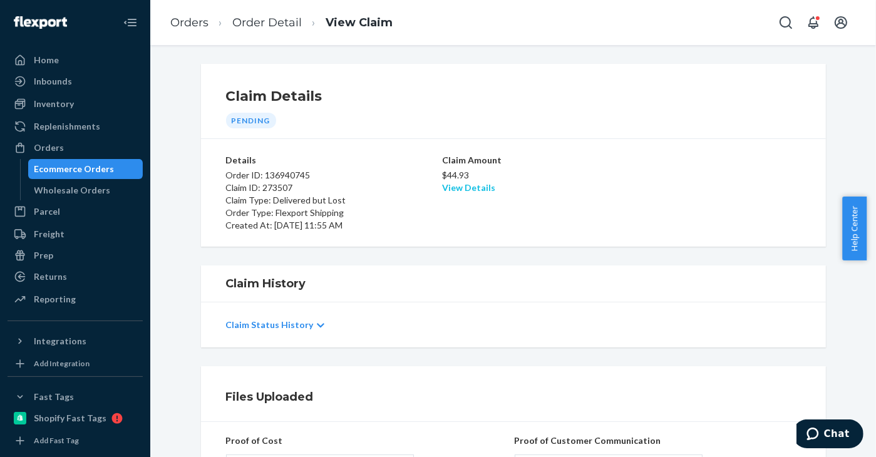
click at [467, 188] on link "View Details" at bounding box center [468, 187] width 53 height 11
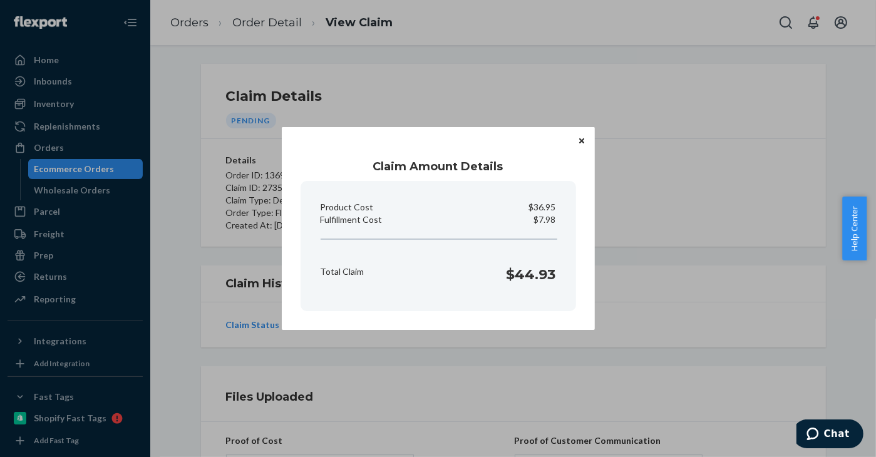
click at [583, 141] on icon "Close" at bounding box center [581, 141] width 5 height 8
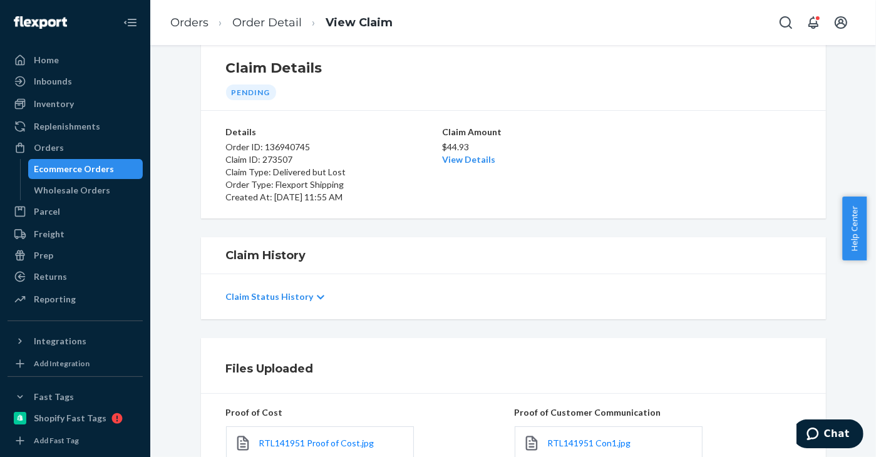
scroll to position [63, 0]
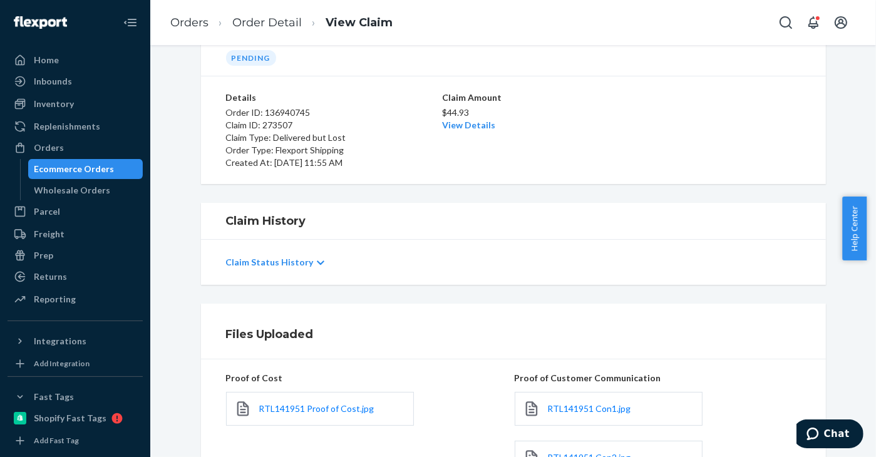
click at [317, 257] on div at bounding box center [321, 262] width 8 height 11
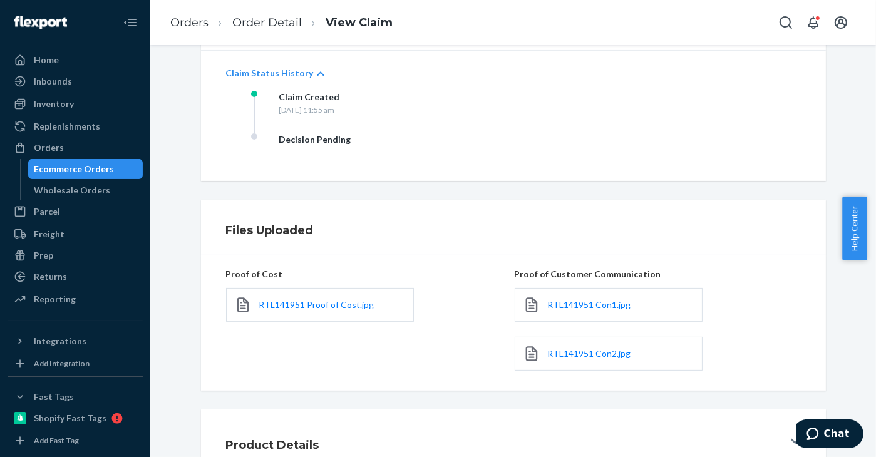
scroll to position [293, 0]
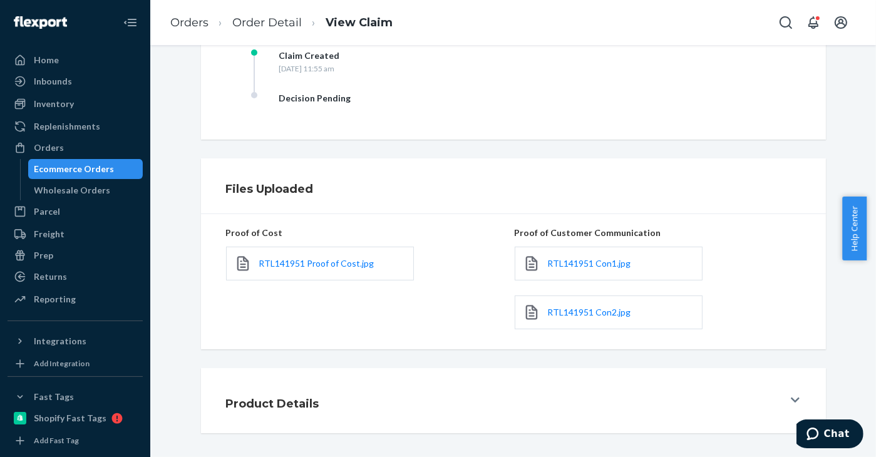
click at [784, 399] on button "Product Details" at bounding box center [513, 400] width 625 height 65
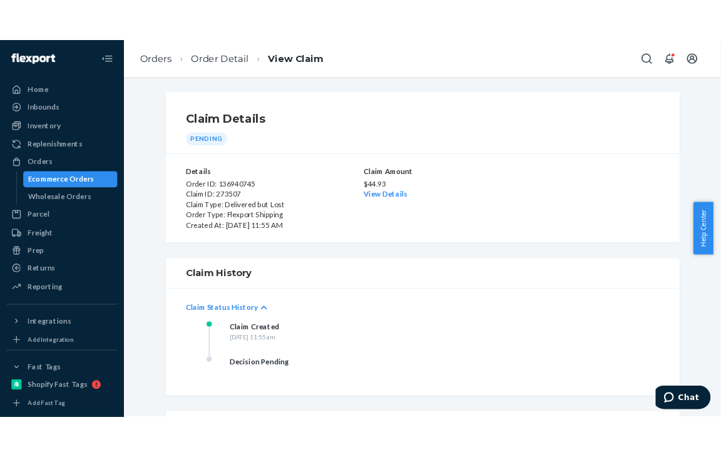
scroll to position [0, 0]
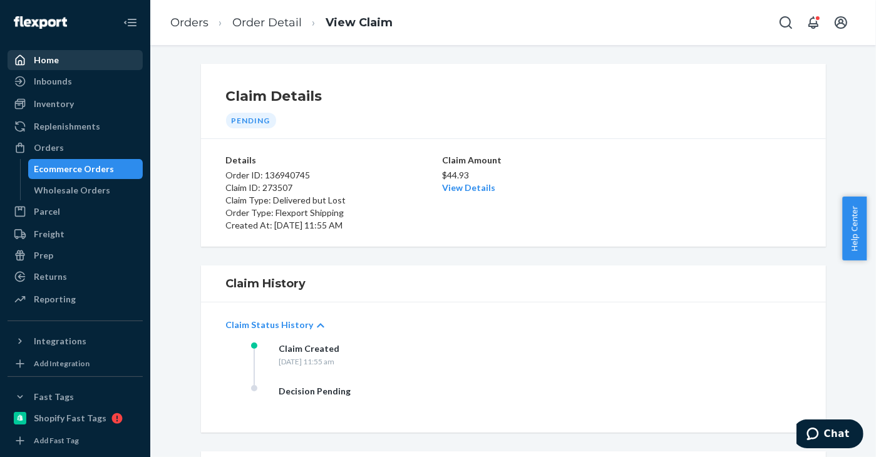
click at [69, 64] on div "Home" at bounding box center [75, 60] width 133 height 18
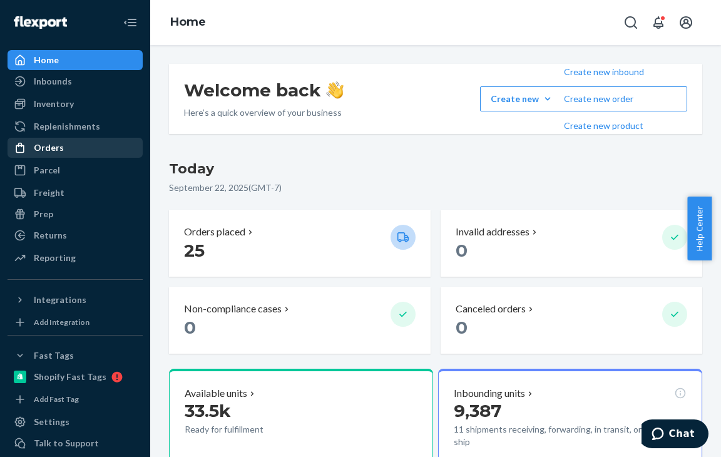
click at [78, 145] on div "Orders" at bounding box center [75, 148] width 133 height 18
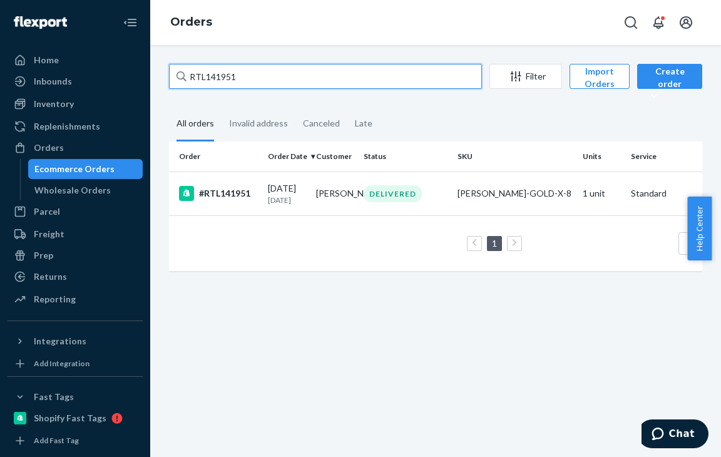
click at [232, 70] on input "RTL141951" at bounding box center [325, 76] width 313 height 25
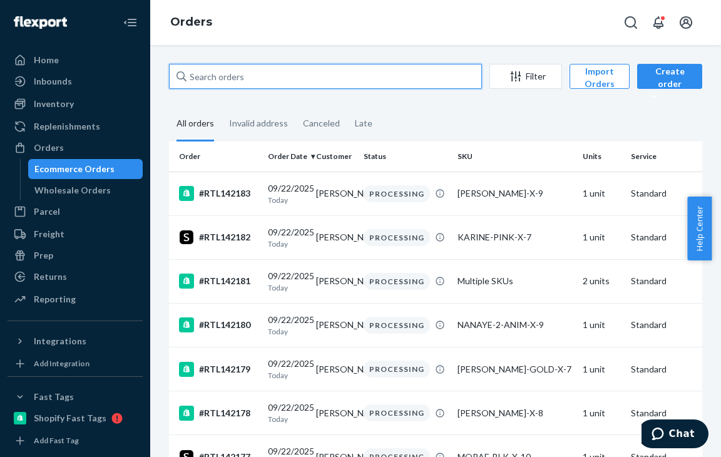
paste input "RTL139992"
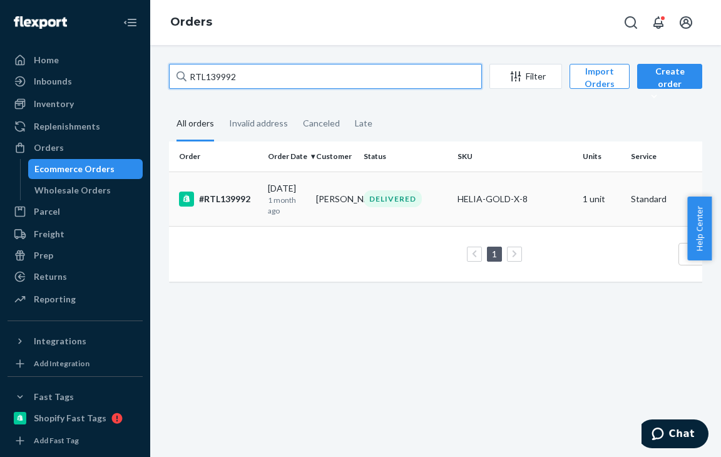
type input "RTL139992"
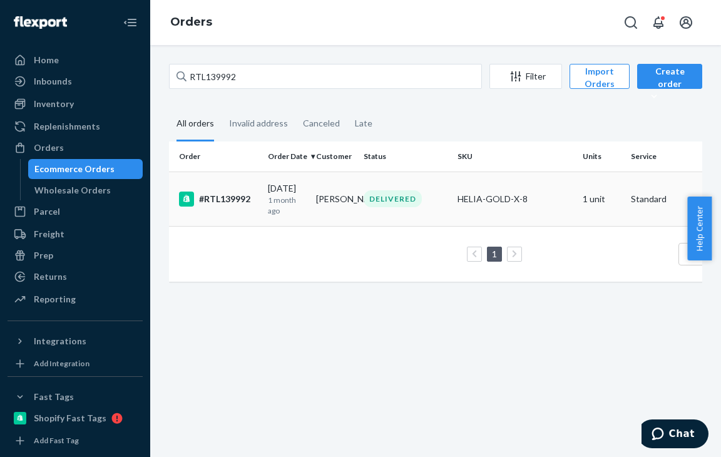
click at [398, 198] on div "DELIVERED" at bounding box center [393, 198] width 58 height 17
